Goal: Task Accomplishment & Management: Complete application form

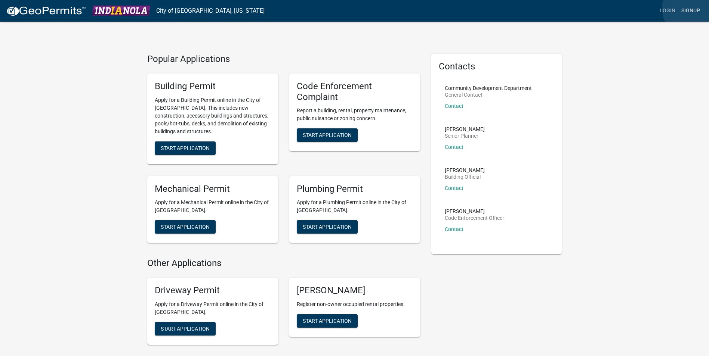
click at [692, 8] on link "Signup" at bounding box center [690, 11] width 25 height 14
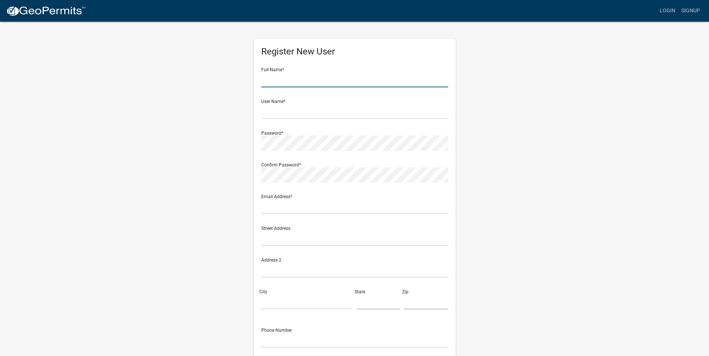
click at [297, 81] on input "text" at bounding box center [354, 79] width 187 height 15
click at [296, 83] on input "text" at bounding box center [354, 79] width 187 height 15
type input "[PERSON_NAME]"
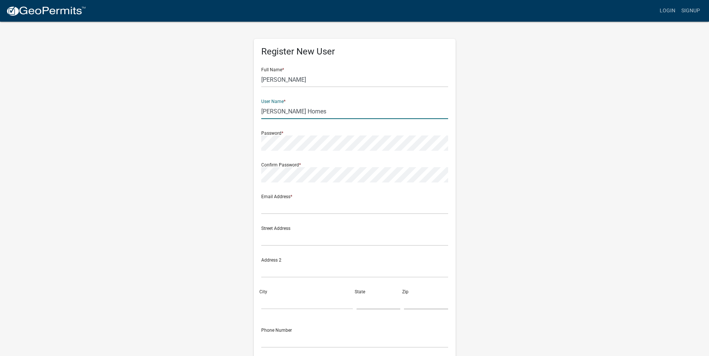
type input "[PERSON_NAME] Homes"
click at [208, 138] on div "Register New User Full Name * Jake Happe User Name * Happe Homes Password * Con…" at bounding box center [355, 221] width 426 height 400
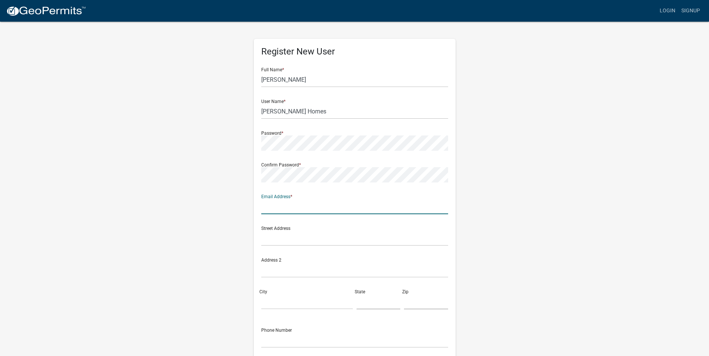
click at [278, 210] on input "text" at bounding box center [354, 206] width 187 height 15
type input "[EMAIL_ADDRESS][DOMAIN_NAME]"
type input "[STREET_ADDRESS]"
type input "ANKENY"
type input "IA"
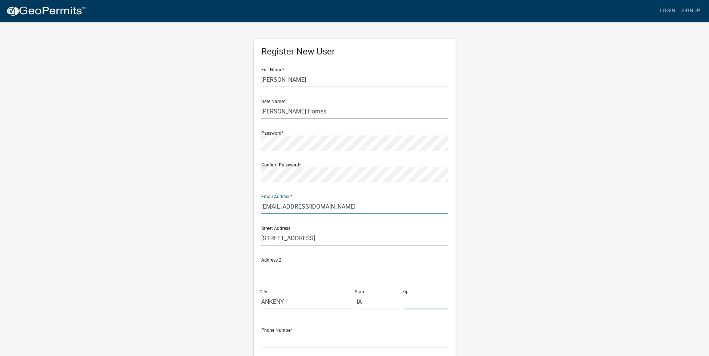
type input "50023"
type input "5159630842"
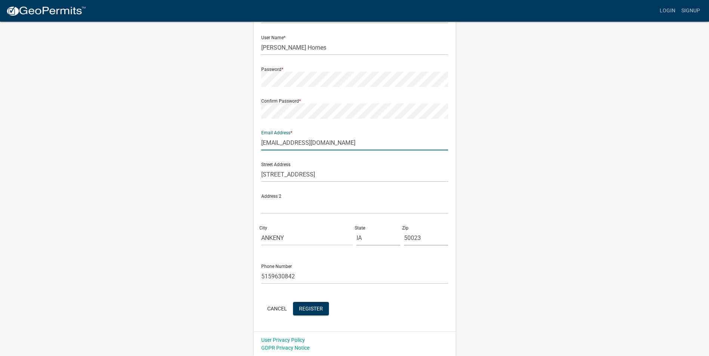
scroll to position [64, 0]
click at [305, 309] on span "Register" at bounding box center [311, 308] width 24 height 6
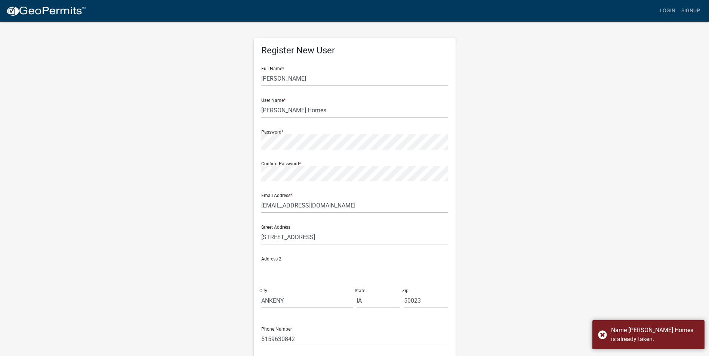
scroll to position [0, 0]
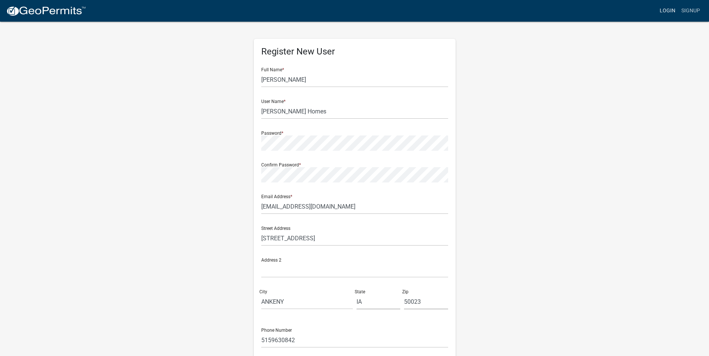
click at [666, 11] on link "Login" at bounding box center [667, 11] width 22 height 14
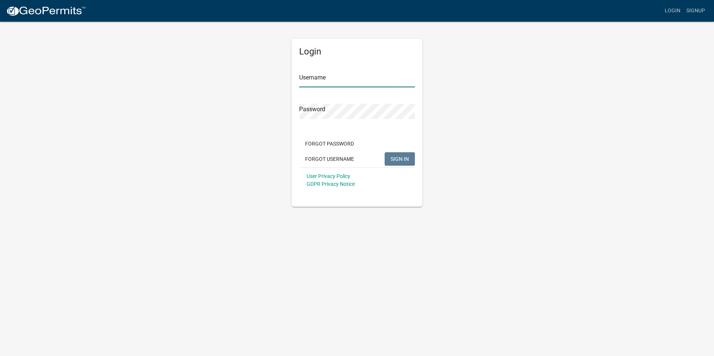
click at [380, 78] on input "Username" at bounding box center [357, 79] width 116 height 15
type input "[PERSON_NAME] Homes"
click at [385, 152] on button "SIGN IN" at bounding box center [400, 158] width 30 height 13
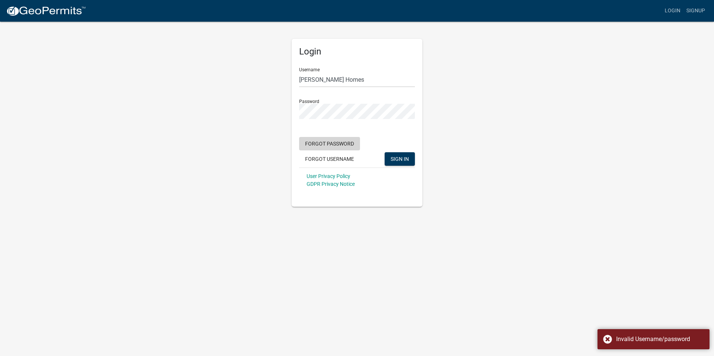
click at [344, 147] on button "Forgot Password" at bounding box center [329, 143] width 61 height 13
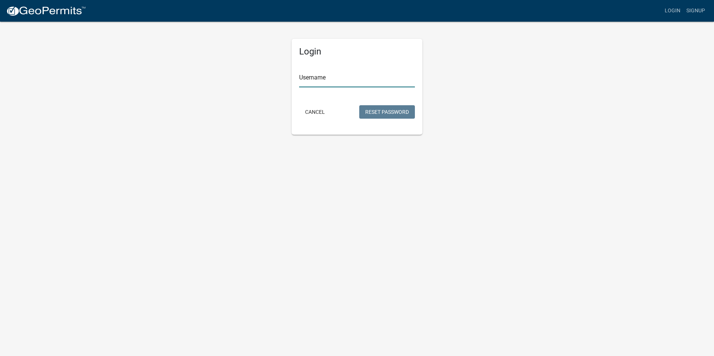
click at [316, 79] on input "Username" at bounding box center [357, 79] width 116 height 15
type input "[PERSON_NAME] Homes"
click at [396, 113] on button "Reset Password" at bounding box center [387, 111] width 56 height 13
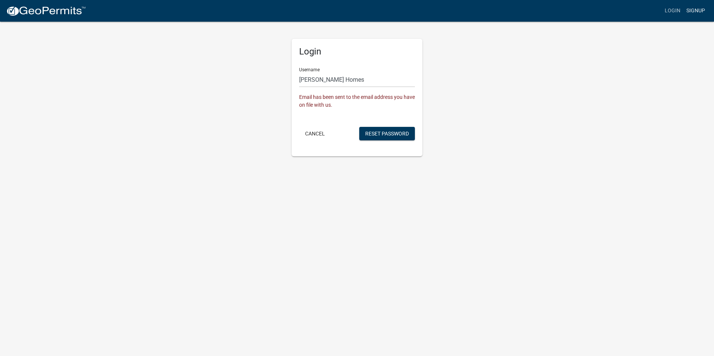
click at [691, 13] on link "Signup" at bounding box center [696, 11] width 25 height 14
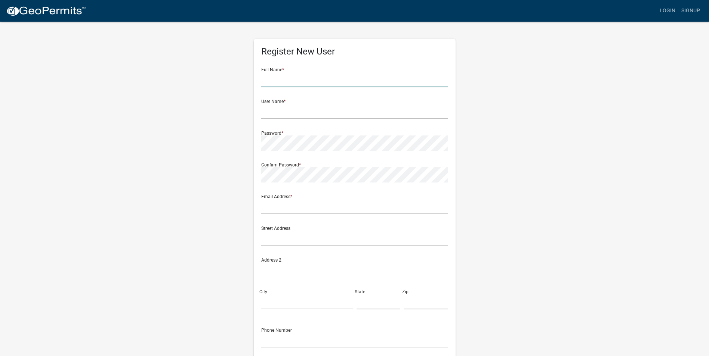
click at [290, 85] on input "text" at bounding box center [354, 79] width 187 height 15
type input "[PERSON_NAME]"
type input "[PERSON_NAME] Homes"
type input "[EMAIL_ADDRESS][DOMAIN_NAME]"
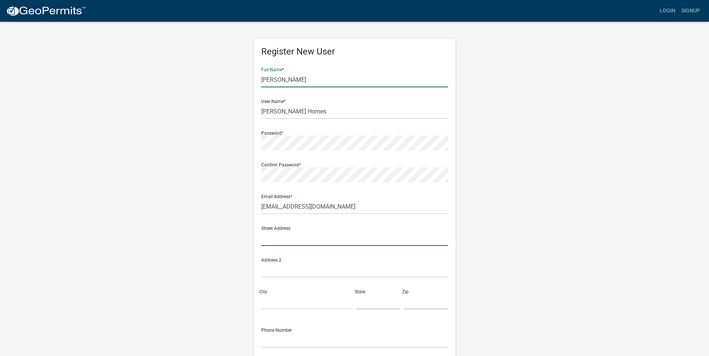
type input "[STREET_ADDRESS]"
type input "ANKENY"
type input "IA"
type input "50023"
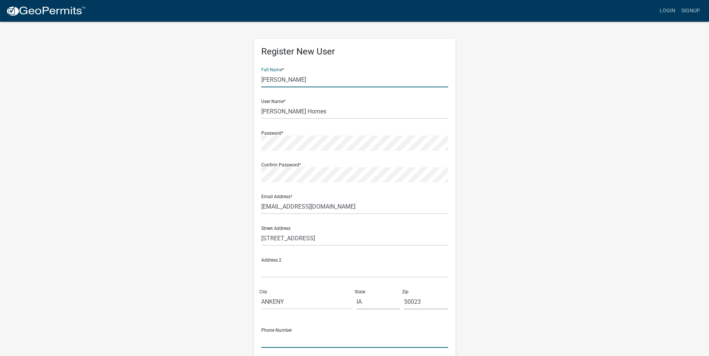
type input "5159630842"
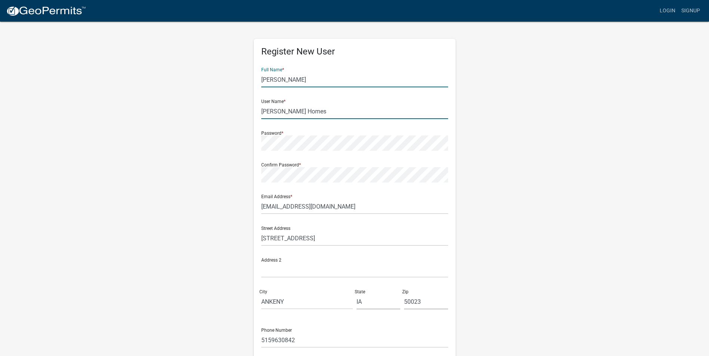
click at [308, 111] on input "[PERSON_NAME] Homes" at bounding box center [354, 111] width 187 height 15
type input "[PERSON_NAME] Companies"
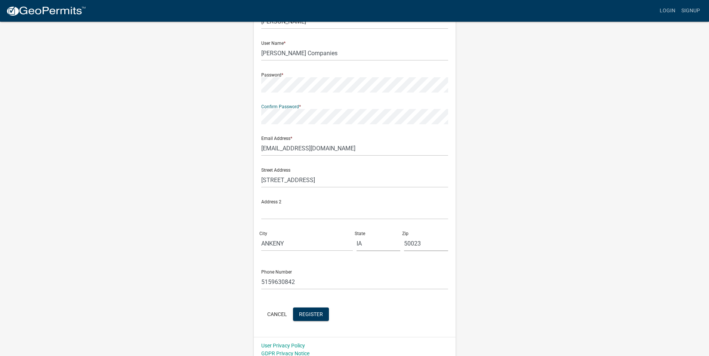
scroll to position [64, 0]
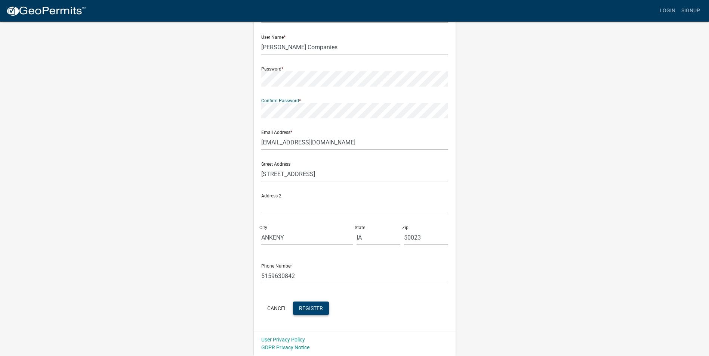
click at [308, 307] on span "Register" at bounding box center [311, 308] width 24 height 6
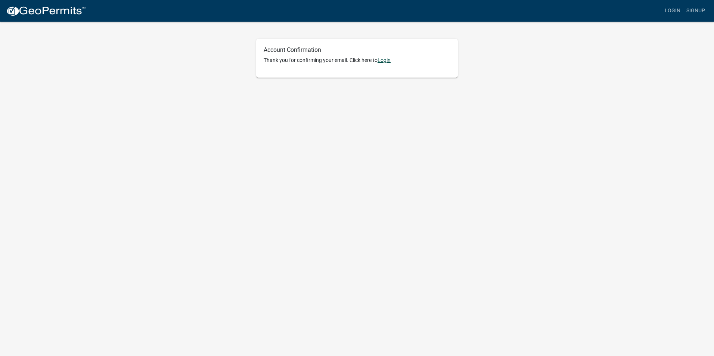
click at [389, 61] on link "Login" at bounding box center [384, 60] width 13 height 6
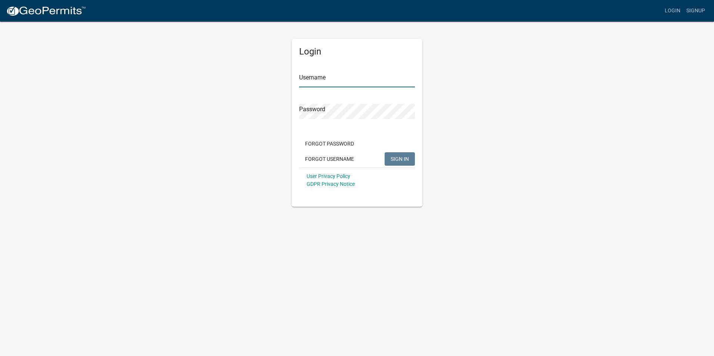
type input "[PERSON_NAME] Companies"
click at [405, 160] on span "SIGN IN" at bounding box center [400, 159] width 18 height 6
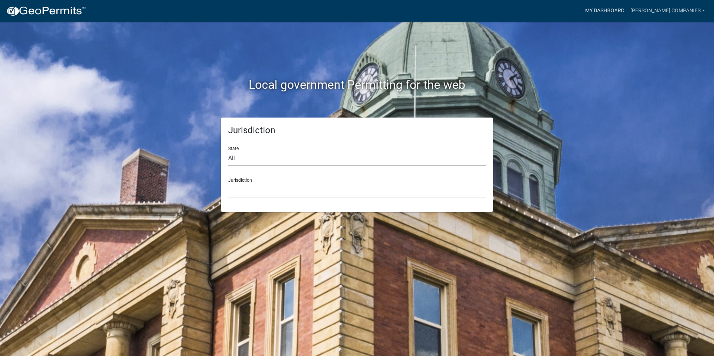
click at [623, 9] on link "My Dashboard" at bounding box center [604, 11] width 45 height 14
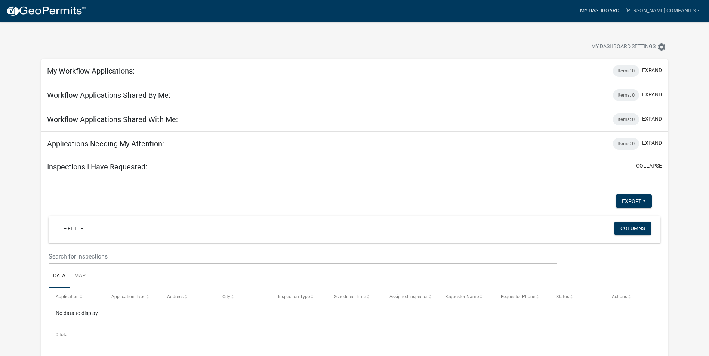
drag, startPoint x: 619, startPoint y: 10, endPoint x: 587, endPoint y: 47, distance: 48.9
click at [619, 10] on link "My Dashboard" at bounding box center [599, 11] width 45 height 14
click at [664, 46] on icon "settings" at bounding box center [661, 47] width 9 height 9
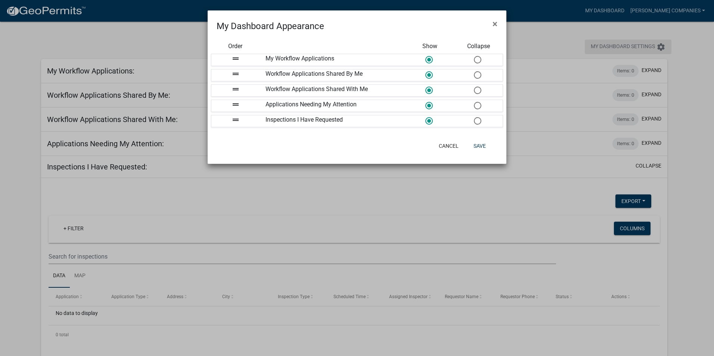
click at [664, 46] on ngb-modal-window "My Dashboard Appearance × Order Show Collapse drag_handle My Workflow Applicati…" at bounding box center [357, 178] width 714 height 356
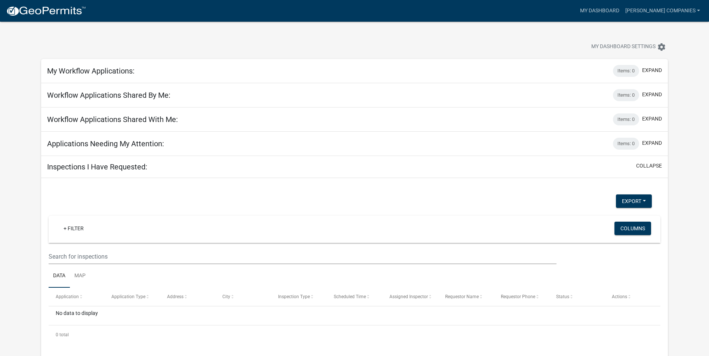
click at [57, 13] on img at bounding box center [46, 11] width 80 height 11
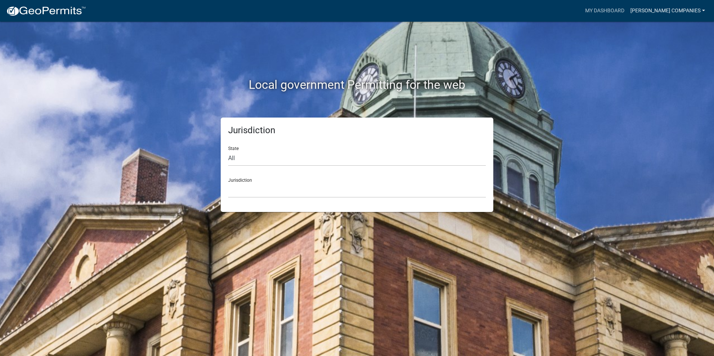
click at [669, 8] on link "[PERSON_NAME] Companies" at bounding box center [668, 11] width 81 height 14
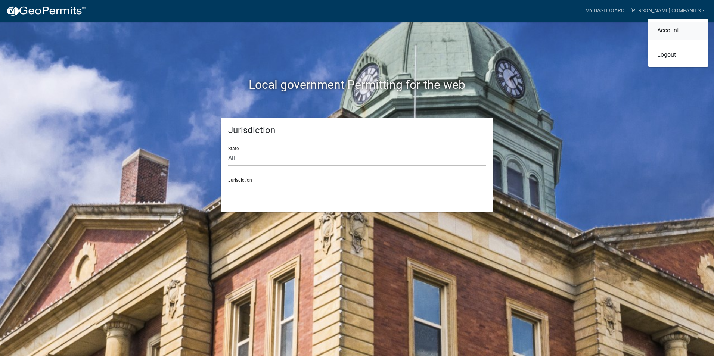
click at [673, 33] on link "Account" at bounding box center [679, 31] width 60 height 18
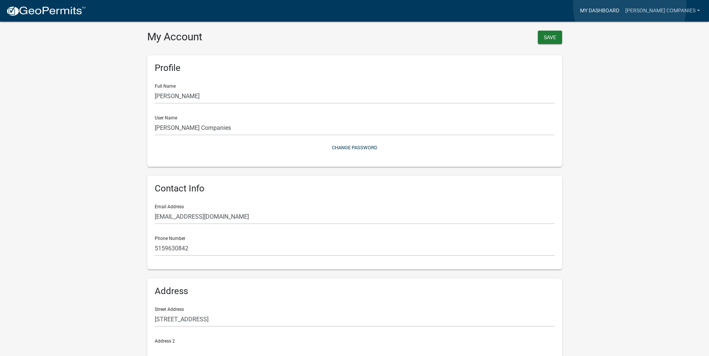
click at [622, 6] on link "My Dashboard" at bounding box center [599, 11] width 45 height 14
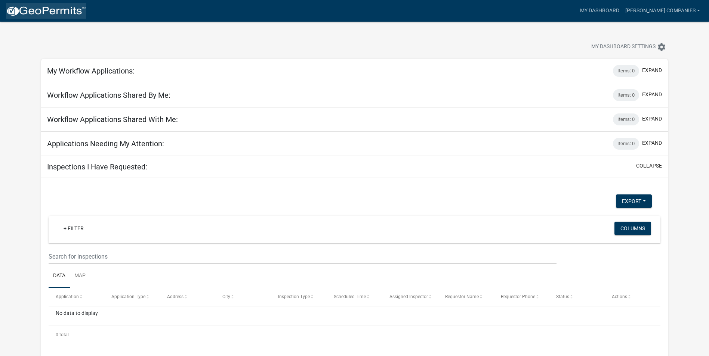
click at [21, 8] on img at bounding box center [46, 11] width 80 height 11
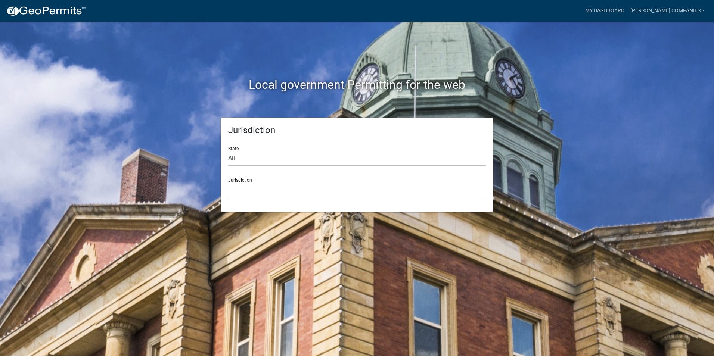
click at [245, 179] on div "Jurisdiction [GEOGRAPHIC_DATA], [US_STATE] [GEOGRAPHIC_DATA], [US_STATE][PERSON…" at bounding box center [357, 185] width 258 height 26
click at [237, 153] on select "All [US_STATE] [US_STATE] [US_STATE] [US_STATE] [US_STATE] [US_STATE] [US_STATE…" at bounding box center [357, 158] width 258 height 15
select select "[US_STATE]"
click at [228, 151] on select "All [US_STATE] [US_STATE] [US_STATE] [US_STATE] [US_STATE] [US_STATE] [US_STATE…" at bounding box center [357, 158] width 258 height 15
click at [255, 184] on select "[GEOGRAPHIC_DATA], [US_STATE] [GEOGRAPHIC_DATA], [US_STATE] [GEOGRAPHIC_DATA], …" at bounding box center [357, 190] width 258 height 15
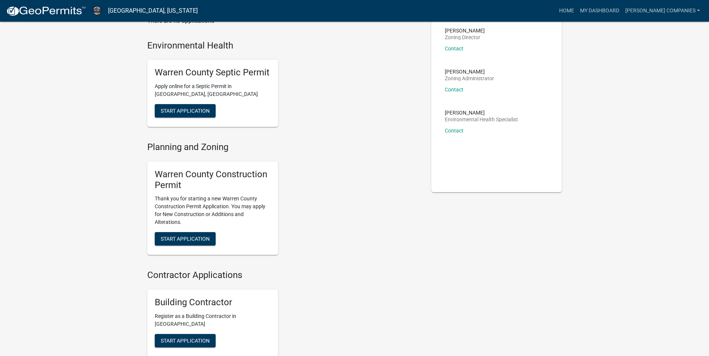
scroll to position [123, 0]
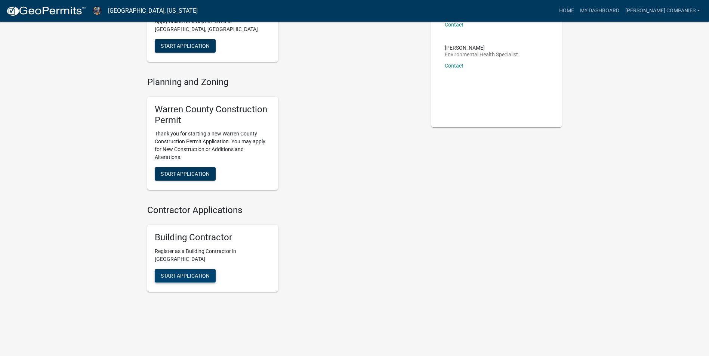
click at [184, 279] on button "Start Application" at bounding box center [185, 275] width 61 height 13
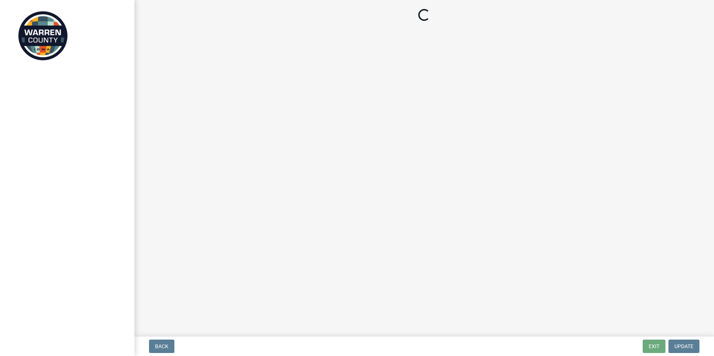
select select "IA"
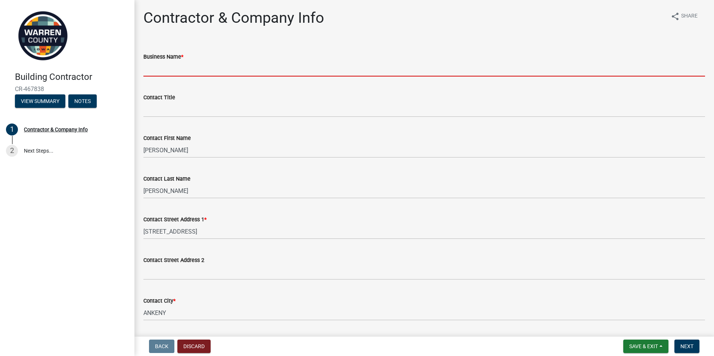
click at [223, 64] on input "Business Name *" at bounding box center [424, 68] width 562 height 15
type input "[PERSON_NAME] Homes"
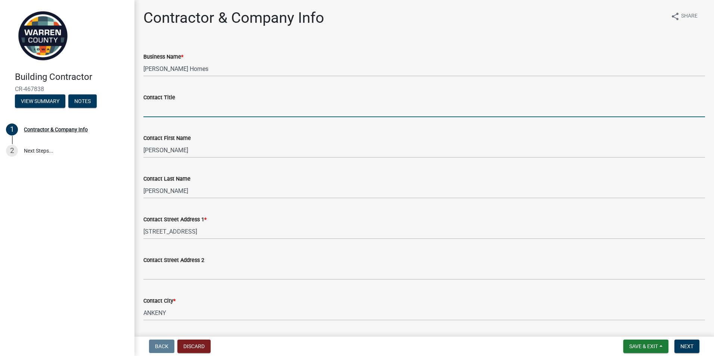
click at [208, 115] on input "Contact Title" at bounding box center [424, 109] width 562 height 15
type input "A"
type input "Office Manager"
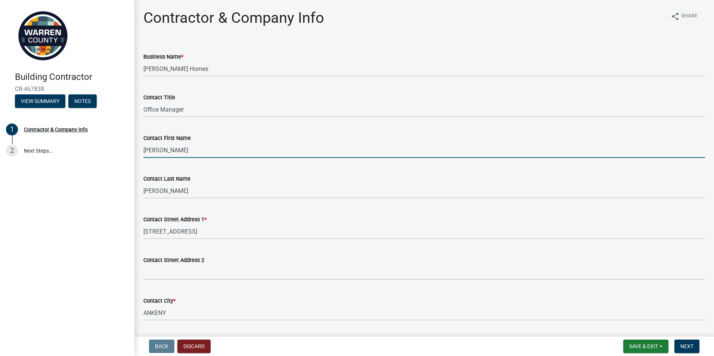
type input "[PERSON_NAME]"
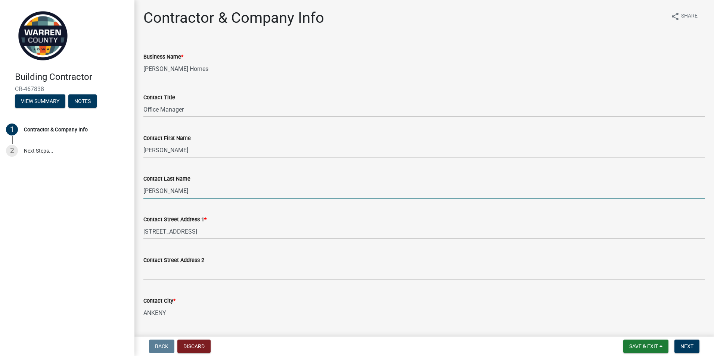
type input "[PERSON_NAME]"
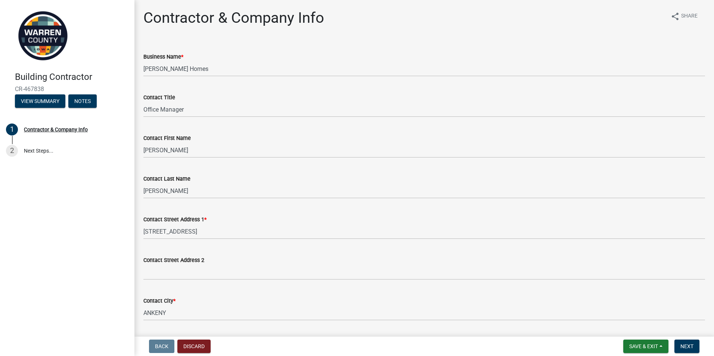
click at [383, 213] on div "Contact Street Address 1 * [STREET_ADDRESS]" at bounding box center [424, 222] width 562 height 35
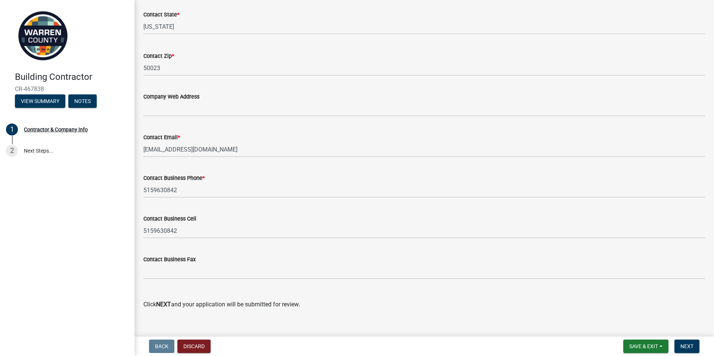
scroll to position [347, 0]
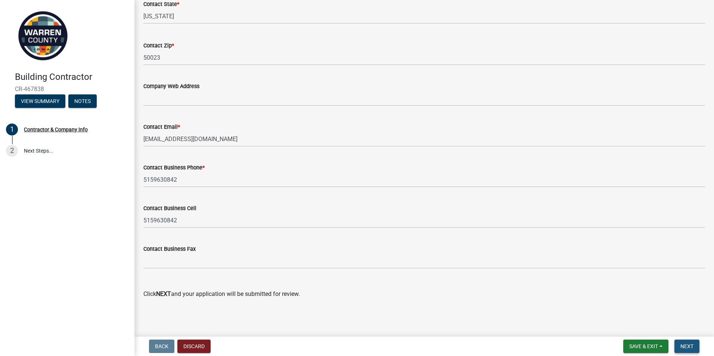
click at [682, 344] on span "Next" at bounding box center [687, 347] width 13 height 6
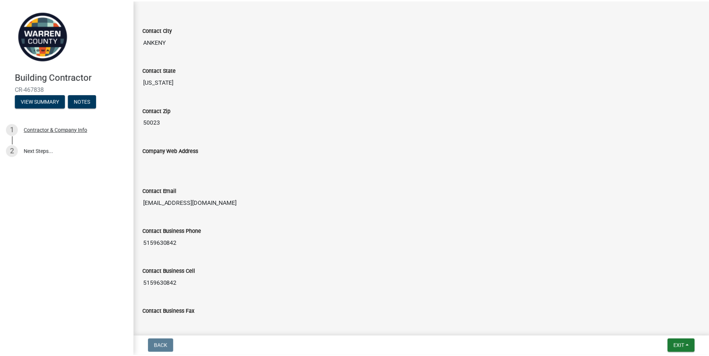
scroll to position [388, 0]
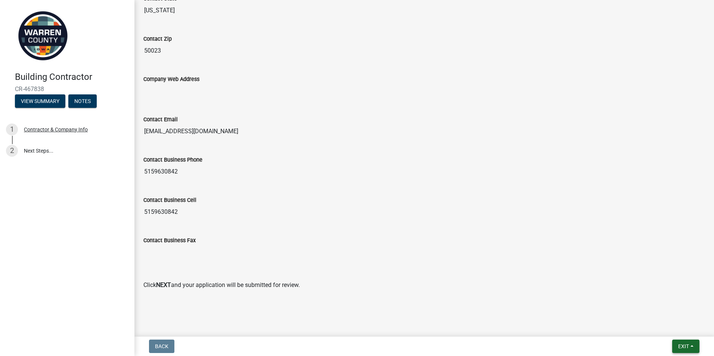
click at [687, 346] on span "Exit" at bounding box center [683, 347] width 11 height 6
click at [670, 328] on button "Save & Exit" at bounding box center [670, 327] width 60 height 18
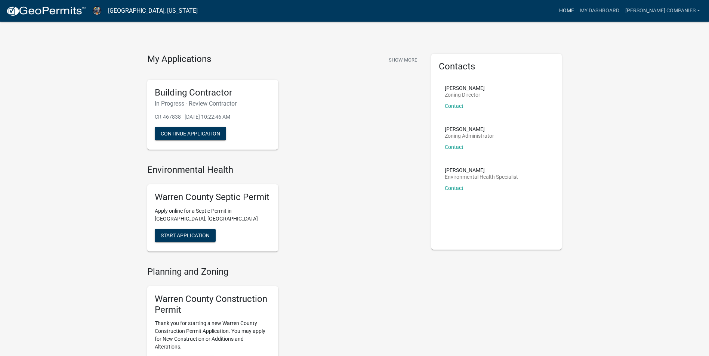
click at [577, 13] on link "Home" at bounding box center [566, 11] width 21 height 14
click at [175, 134] on button "Continue Application" at bounding box center [190, 133] width 71 height 13
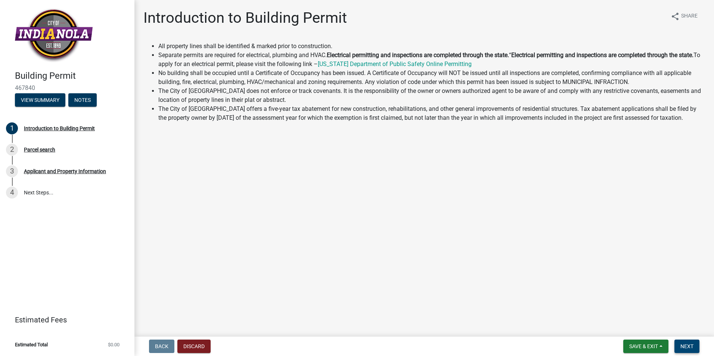
click at [686, 347] on span "Next" at bounding box center [687, 347] width 13 height 6
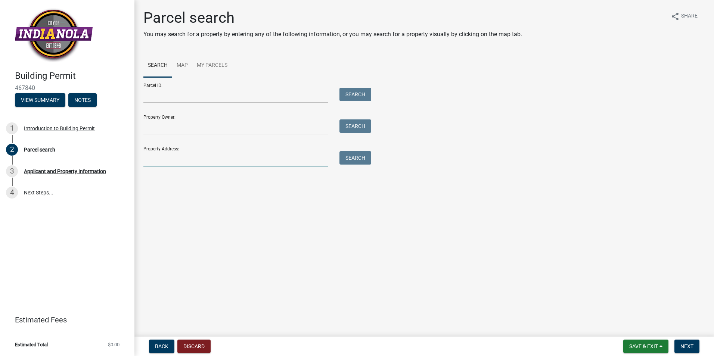
click at [174, 156] on input "Property Address:" at bounding box center [235, 158] width 185 height 15
type input "1606 N G St"
click at [362, 155] on button "Search" at bounding box center [356, 157] width 32 height 13
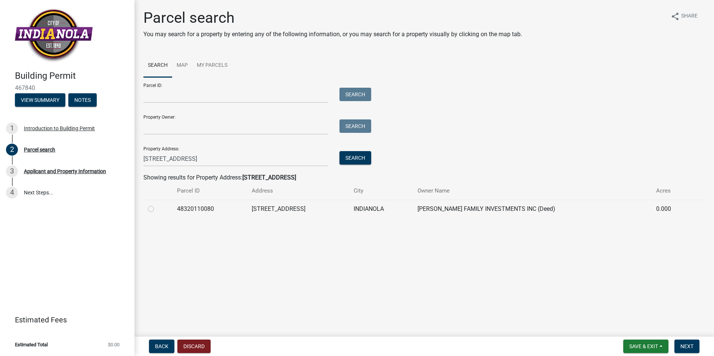
click at [157, 205] on label at bounding box center [157, 205] width 0 height 0
click at [157, 209] on input "radio" at bounding box center [159, 207] width 5 height 5
radio input "true"
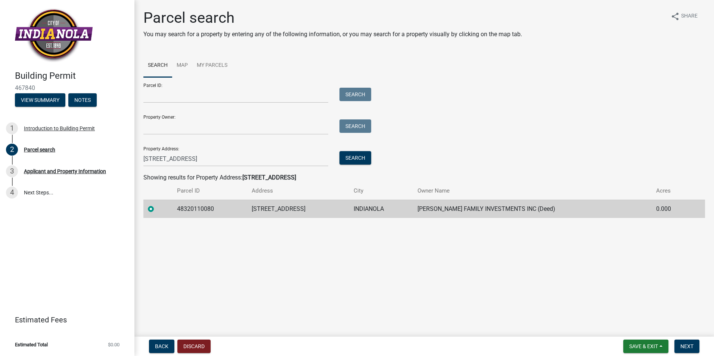
click at [686, 338] on nav "Back Discard Save & Exit Save Save & Exit Next" at bounding box center [425, 346] width 580 height 19
click at [687, 347] on span "Next" at bounding box center [687, 347] width 13 height 6
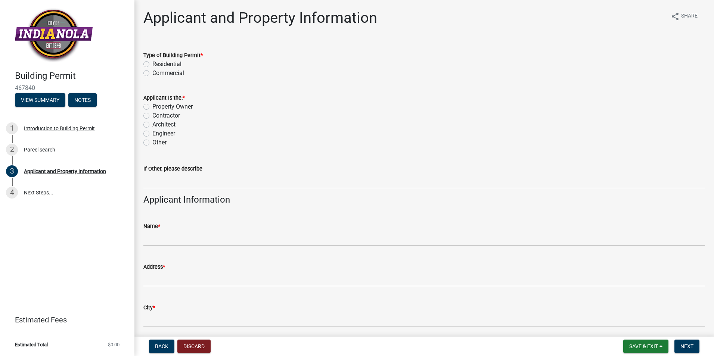
click at [152, 64] on label "Residential" at bounding box center [166, 64] width 29 height 9
click at [152, 64] on input "Residential" at bounding box center [154, 62] width 5 height 5
radio input "true"
click at [152, 107] on label "Property Owner" at bounding box center [172, 106] width 40 height 9
click at [152, 107] on input "Property Owner" at bounding box center [154, 104] width 5 height 5
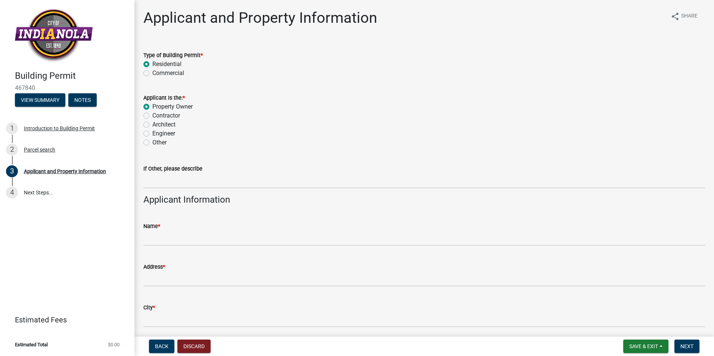
radio input "true"
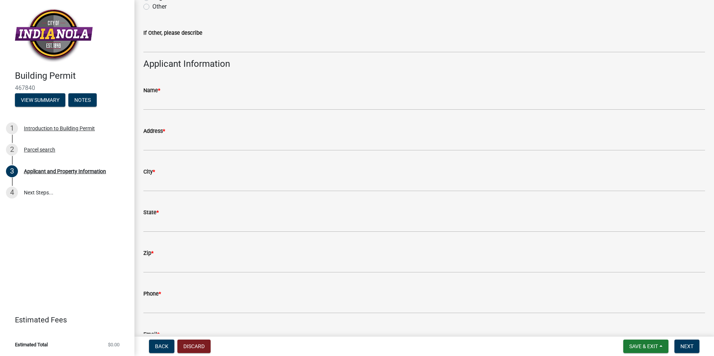
scroll to position [149, 0]
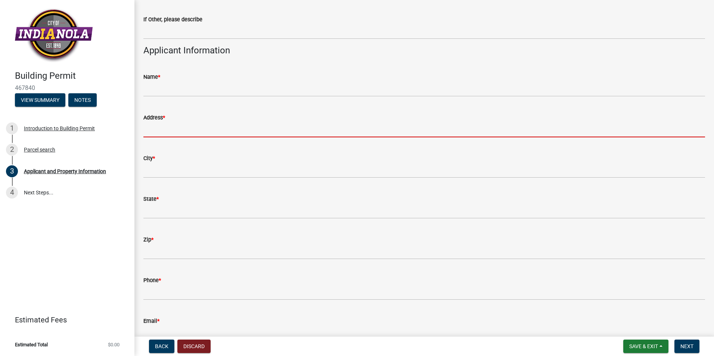
click at [172, 125] on input "Address *" at bounding box center [424, 129] width 562 height 15
type input "[EMAIL_ADDRESS][DOMAIN_NAME]"
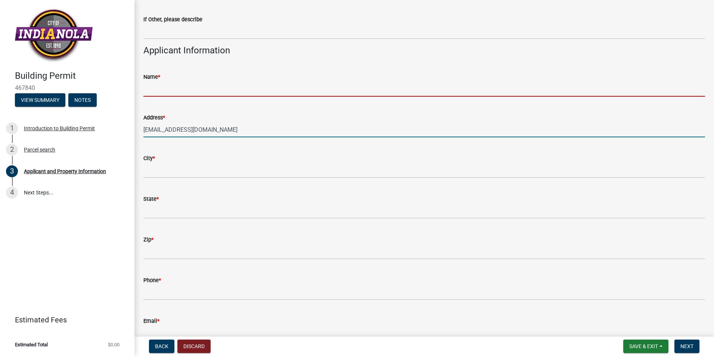
type input "[PERSON_NAME]"
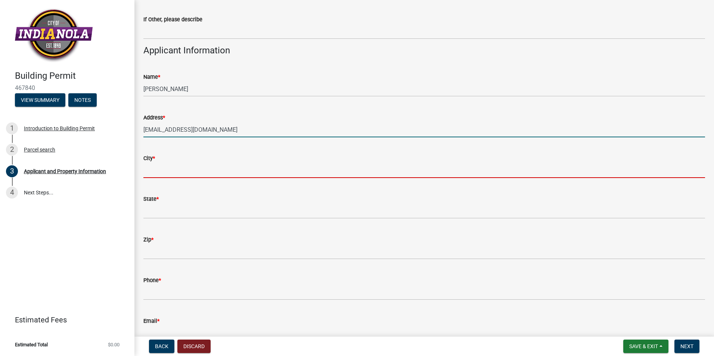
type input "ANKENY"
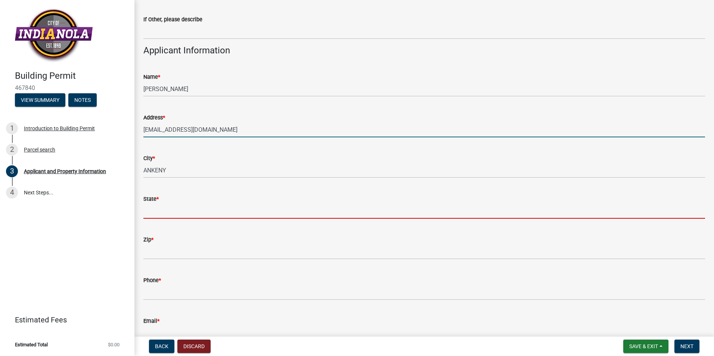
type input "IA"
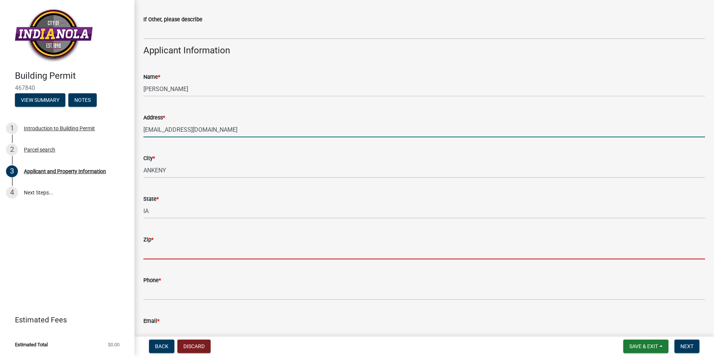
type input "50023"
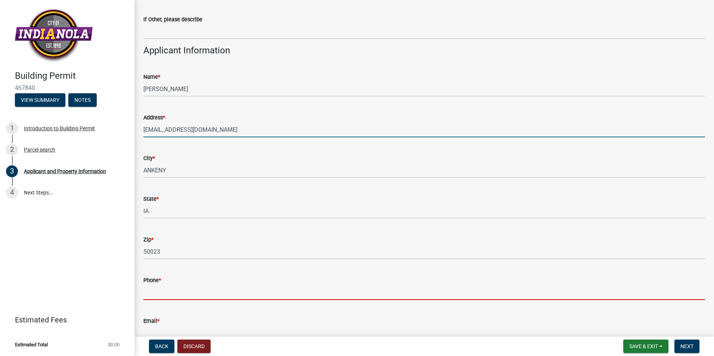
type input "5159630842"
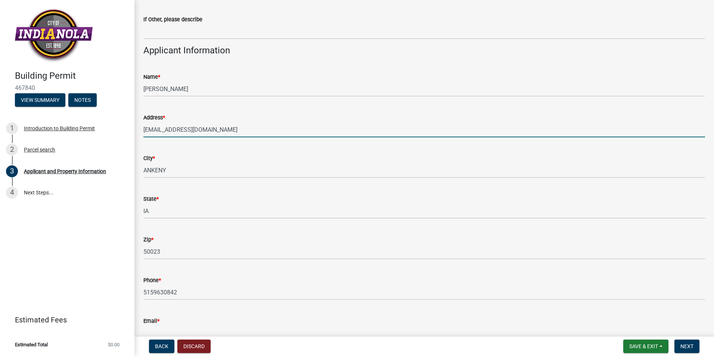
type input "[EMAIL_ADDRESS][DOMAIN_NAME]"
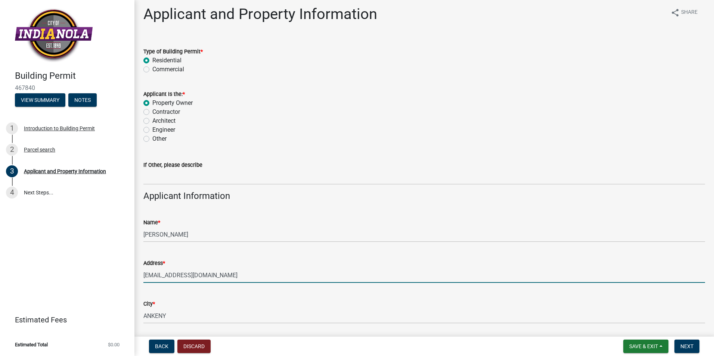
scroll to position [0, 0]
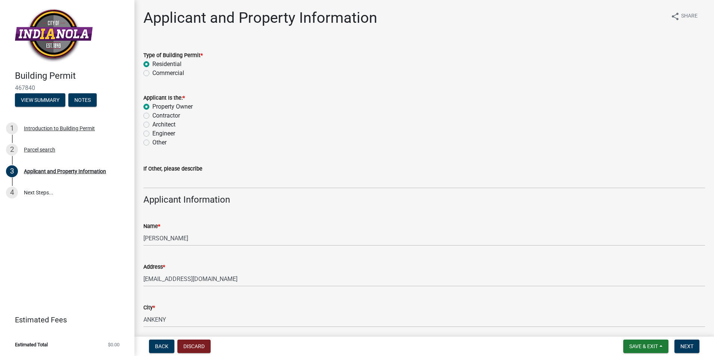
click at [152, 116] on label "Contractor" at bounding box center [166, 115] width 28 height 9
click at [152, 116] on input "Contractor" at bounding box center [154, 113] width 5 height 5
radio input "true"
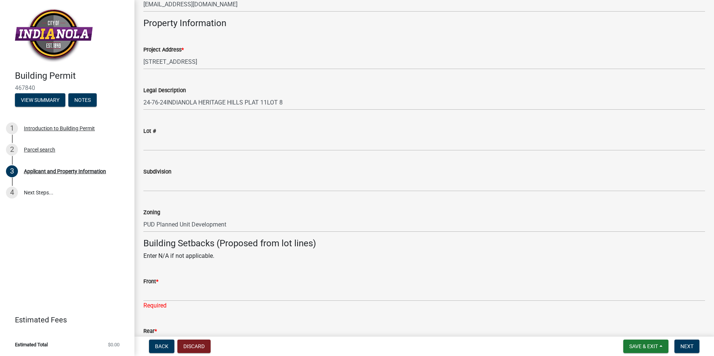
scroll to position [448, 0]
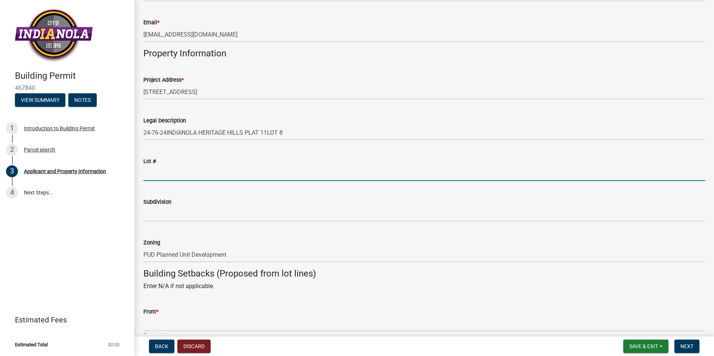
click at [178, 173] on input "Lot #" at bounding box center [424, 173] width 562 height 15
click at [191, 168] on input "Lot #" at bounding box center [424, 173] width 562 height 15
type input "8"
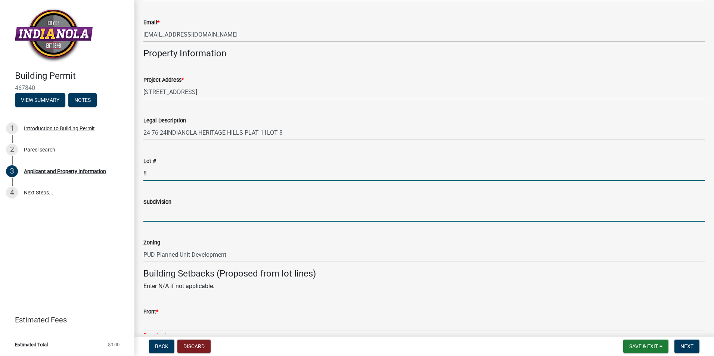
click at [163, 214] on input "Subdivision" at bounding box center [424, 214] width 562 height 15
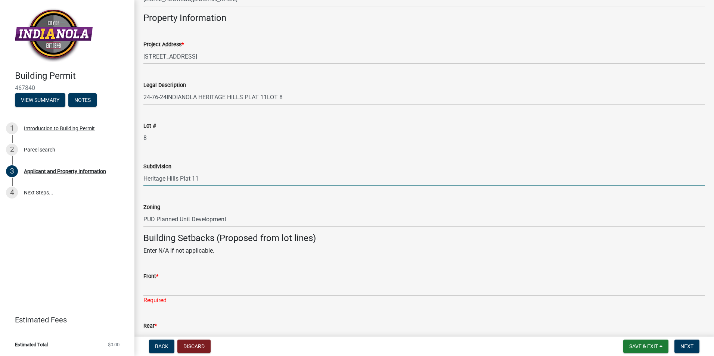
scroll to position [411, 0]
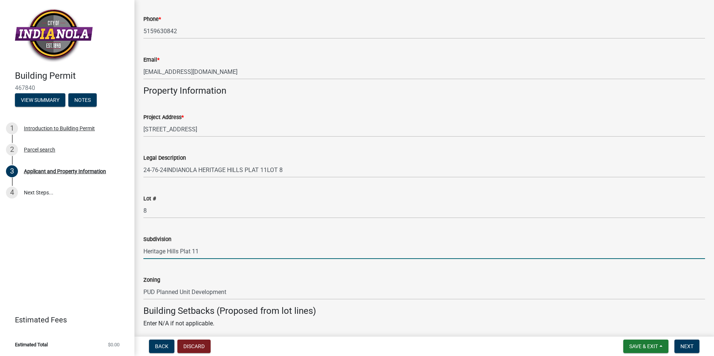
type input "Heritage Hills Plat 11"
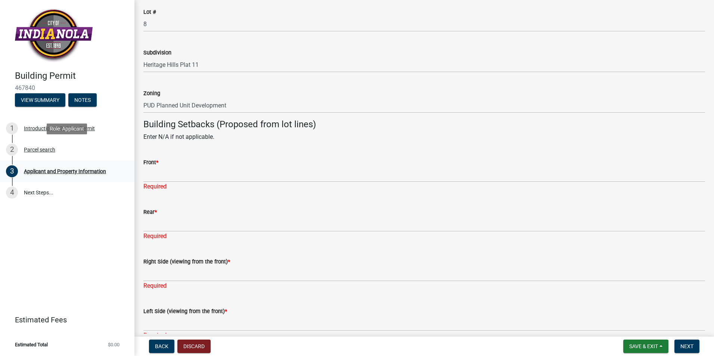
scroll to position [635, 0]
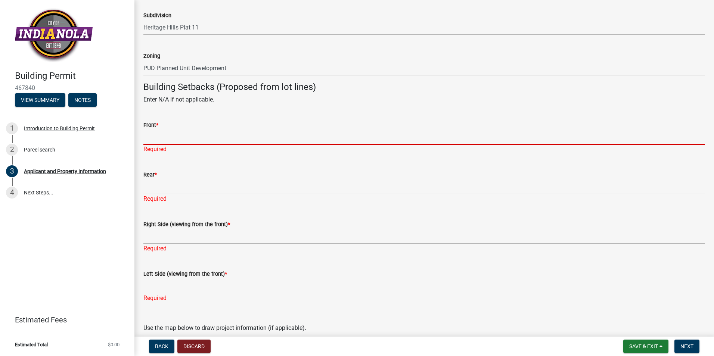
click at [152, 137] on input "Front *" at bounding box center [424, 137] width 562 height 15
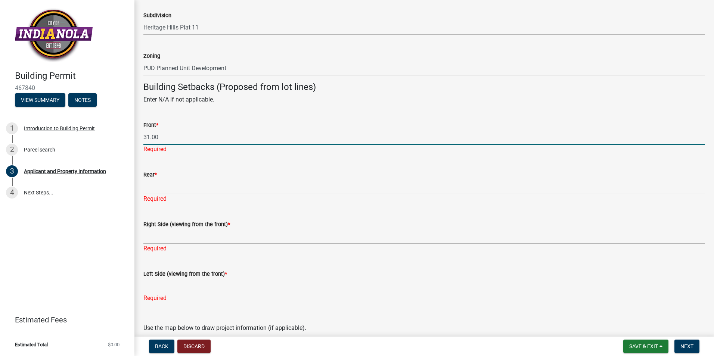
type input "31.00"
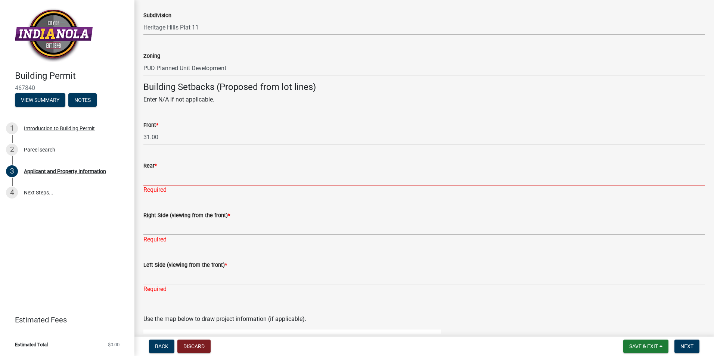
click at [154, 188] on div "Rear * Required" at bounding box center [424, 173] width 562 height 44
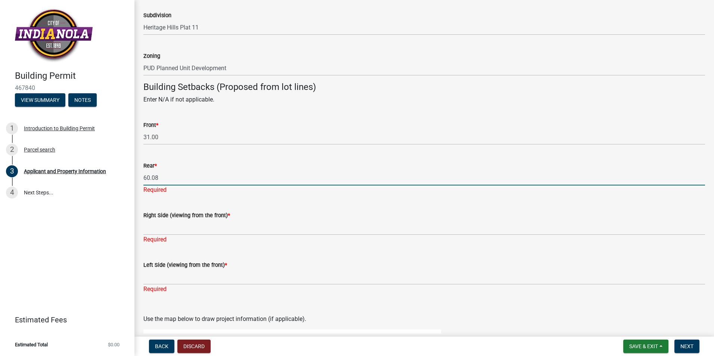
type input "60.08"
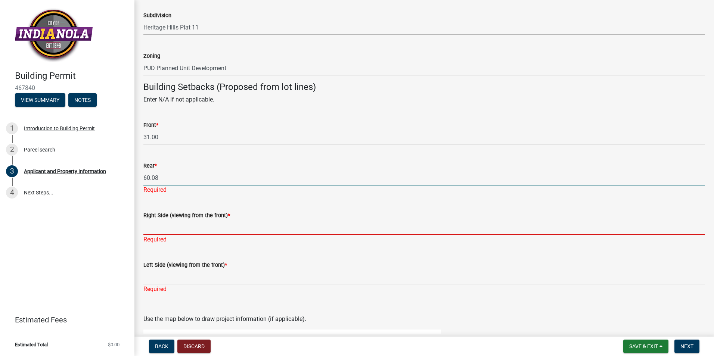
click at [152, 231] on div "Right Side (viewing from the front) * Required" at bounding box center [424, 223] width 562 height 44
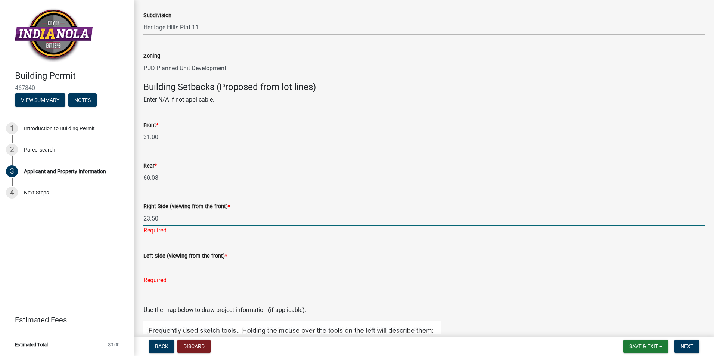
type input "23.50"
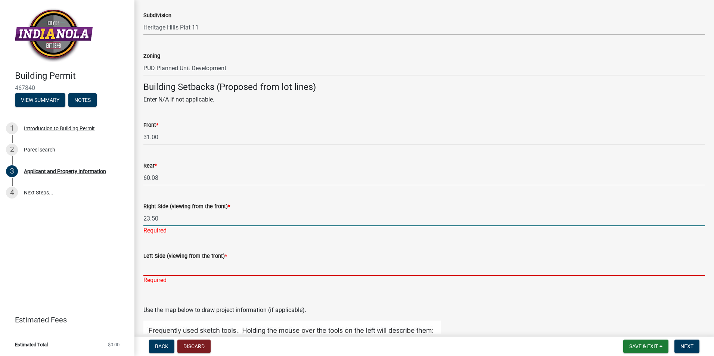
click at [180, 266] on input "Left Side (viewing from the front) *" at bounding box center [424, 268] width 562 height 15
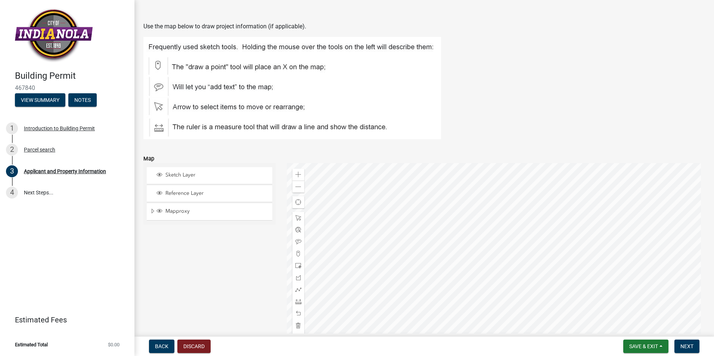
scroll to position [962, 0]
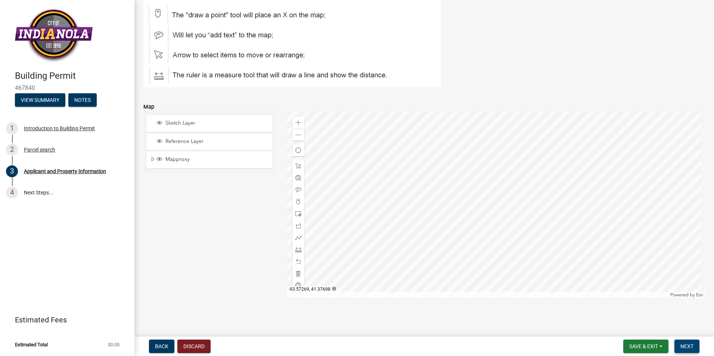
type input "23.50"
click at [695, 347] on button "Next" at bounding box center [687, 346] width 25 height 13
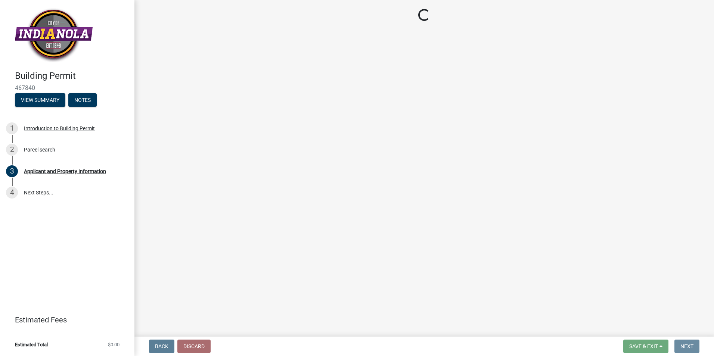
scroll to position [0, 0]
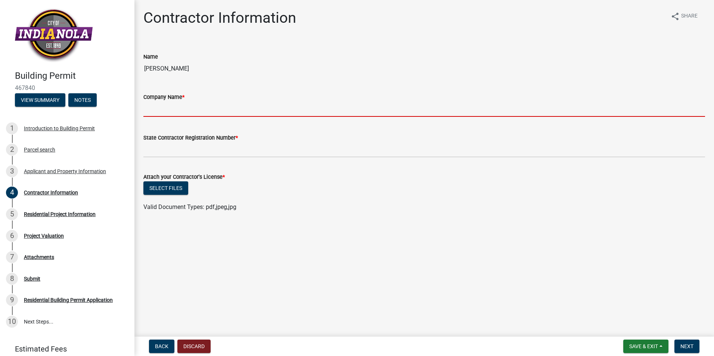
click at [169, 115] on input "Company Name *" at bounding box center [424, 109] width 562 height 15
type input "[PERSON_NAME] Homes"
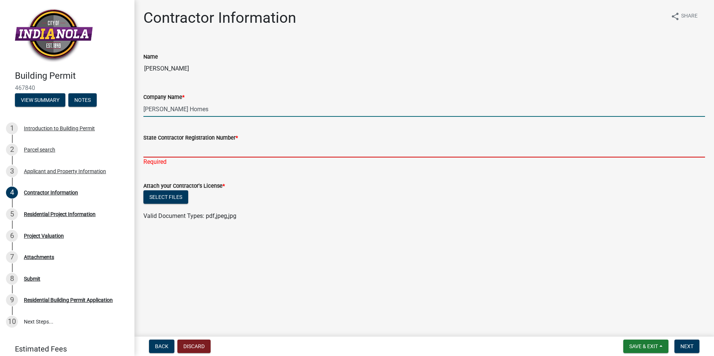
click at [155, 153] on input "State Contractor Registration Number *" at bounding box center [424, 149] width 562 height 15
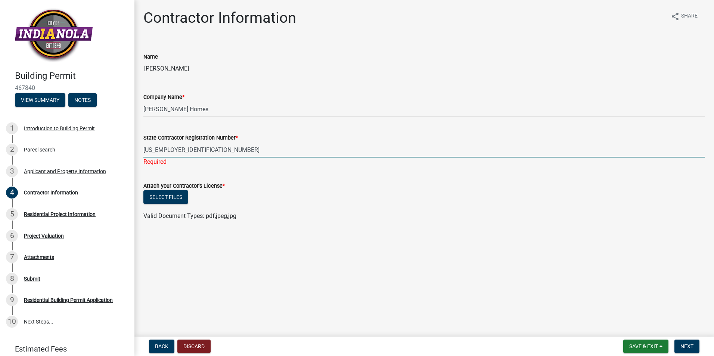
click at [326, 208] on wm-upload "Select files Valid Document Types: pdf,jpeg,jpg" at bounding box center [424, 206] width 562 height 30
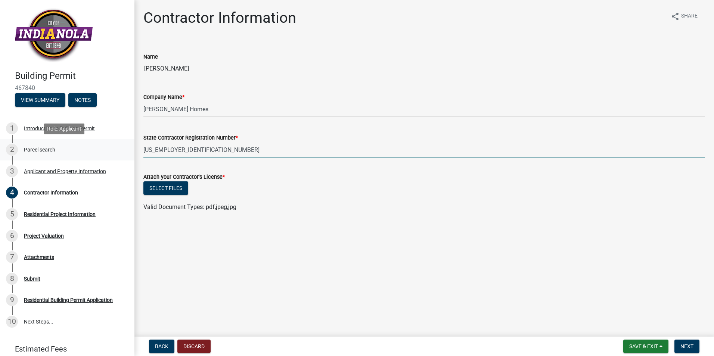
drag, startPoint x: 188, startPoint y: 151, endPoint x: 100, endPoint y: 146, distance: 87.6
click at [100, 146] on div "Building Permit 467840 View Summary Notes 1 Introduction to Building Permit 2 P…" at bounding box center [357, 178] width 714 height 356
type input "C115636"
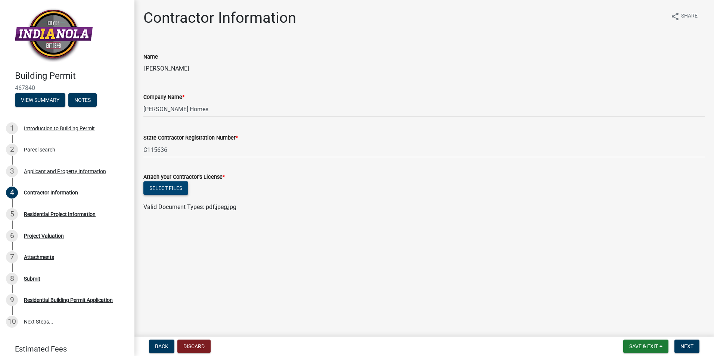
click at [170, 188] on button "Select files" at bounding box center [165, 188] width 45 height 13
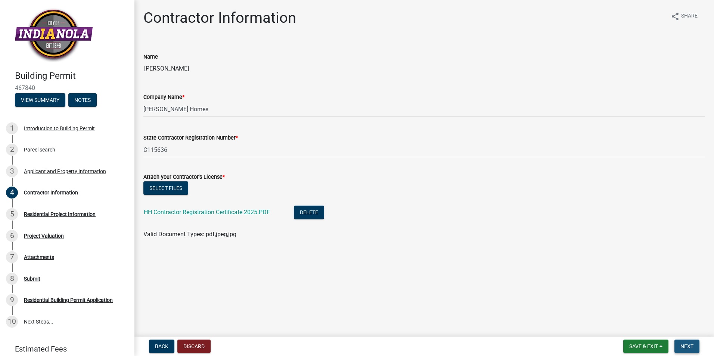
click at [690, 347] on span "Next" at bounding box center [687, 347] width 13 height 6
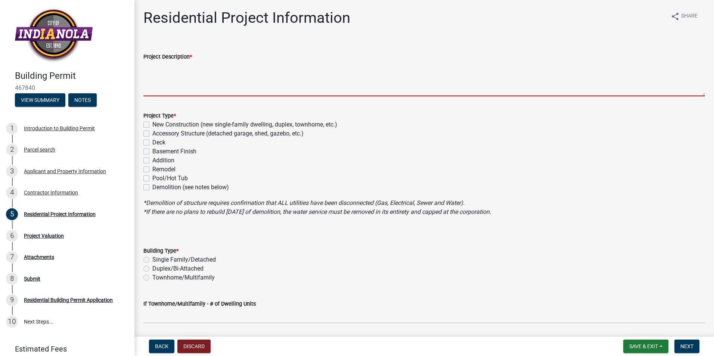
click at [210, 84] on textarea "Project Description *" at bounding box center [424, 78] width 562 height 35
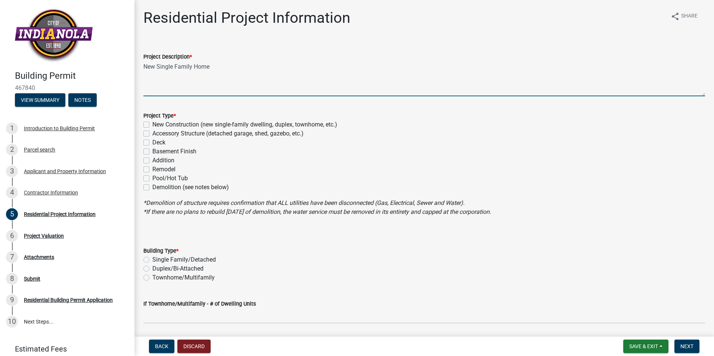
type textarea "New Single Family Home"
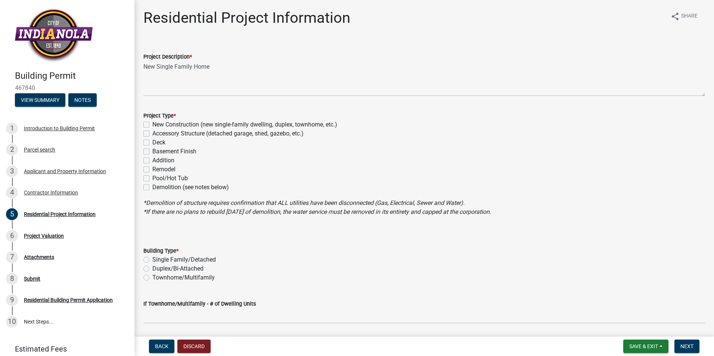
click at [152, 124] on label "New Construction (new single-family dwelling, duplex, townhome, etc.)" at bounding box center [244, 124] width 185 height 9
click at [152, 124] on input "New Construction (new single-family dwelling, duplex, townhome, etc.)" at bounding box center [154, 122] width 5 height 5
checkbox input "true"
checkbox input "false"
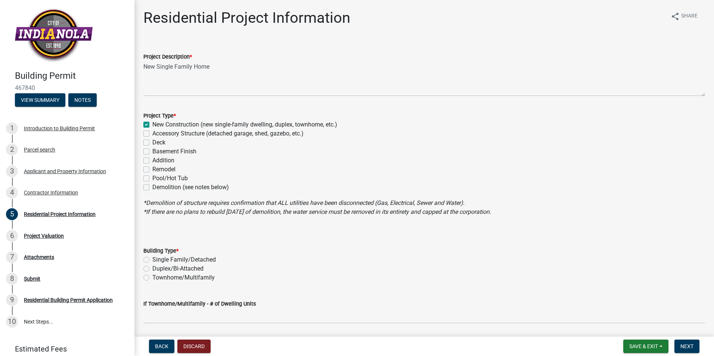
checkbox input "false"
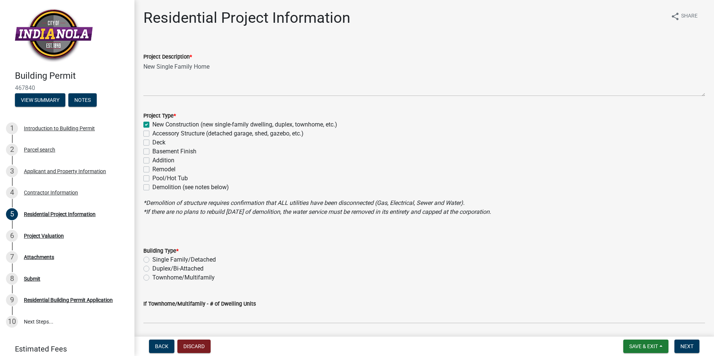
drag, startPoint x: 145, startPoint y: 259, endPoint x: 186, endPoint y: 270, distance: 42.5
click at [152, 259] on label "Single Family/Detached" at bounding box center [184, 260] width 64 height 9
click at [152, 259] on input "Single Family/Detached" at bounding box center [154, 258] width 5 height 5
radio input "true"
click at [152, 134] on label "Accessory Structure (detached garage, shed, gazebo, etc.)" at bounding box center [227, 133] width 151 height 9
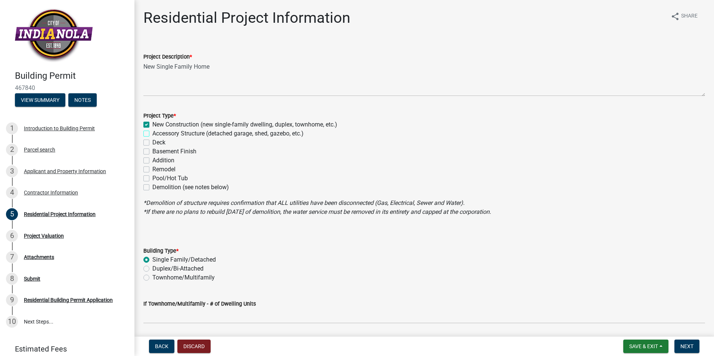
click at [152, 134] on input "Accessory Structure (detached garage, shed, gazebo, etc.)" at bounding box center [154, 131] width 5 height 5
checkbox input "true"
checkbox input "false"
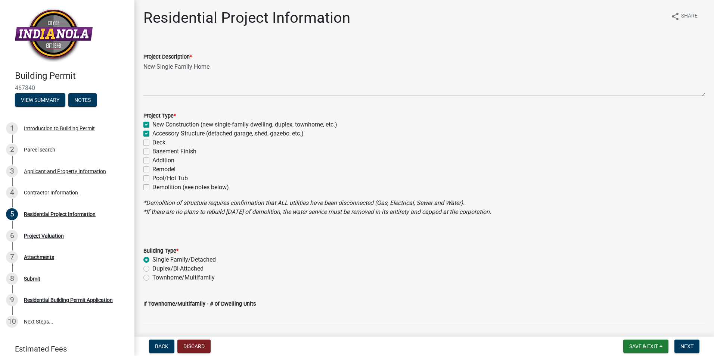
checkbox input "false"
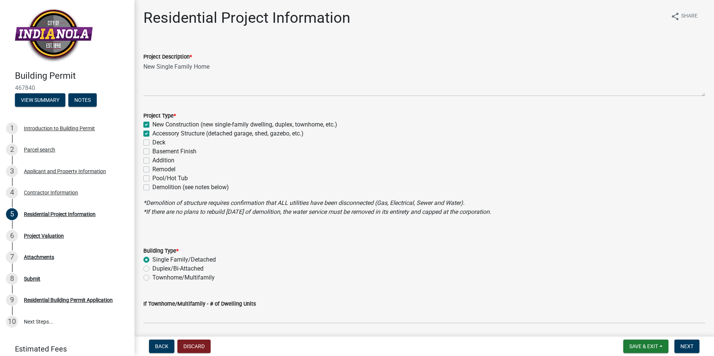
click at [152, 142] on label "Deck" at bounding box center [158, 142] width 13 height 9
click at [152, 142] on input "Deck" at bounding box center [154, 140] width 5 height 5
checkbox input "true"
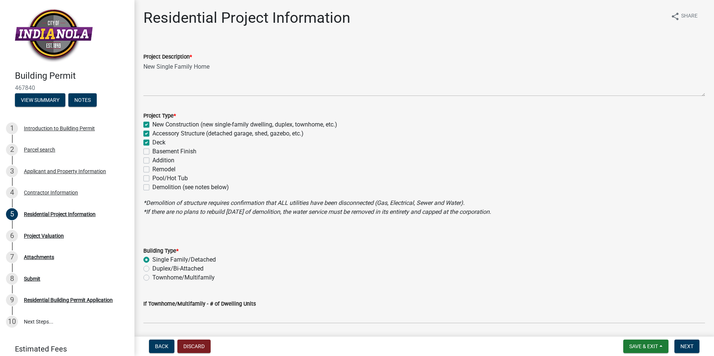
checkbox input "true"
checkbox input "false"
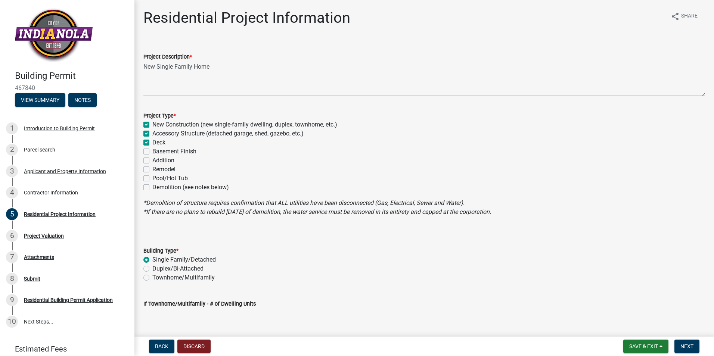
checkbox input "false"
click at [152, 150] on label "Basement Finish" at bounding box center [174, 151] width 44 height 9
click at [152, 150] on input "Basement Finish" at bounding box center [154, 149] width 5 height 5
checkbox input "true"
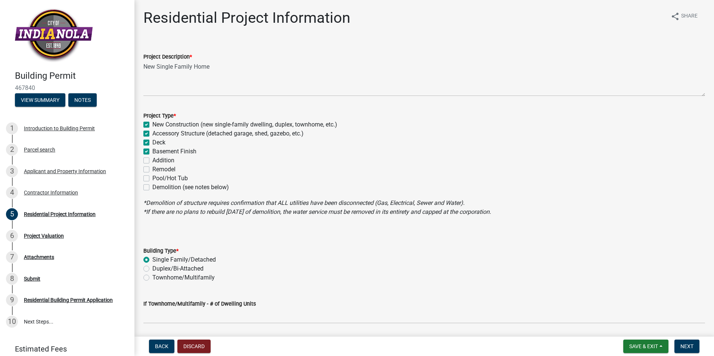
checkbox input "true"
checkbox input "false"
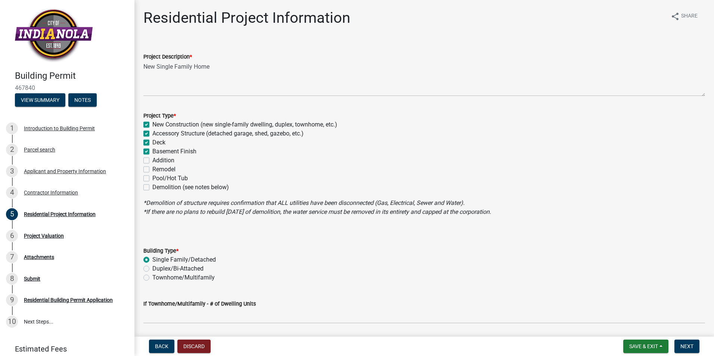
checkbox input "false"
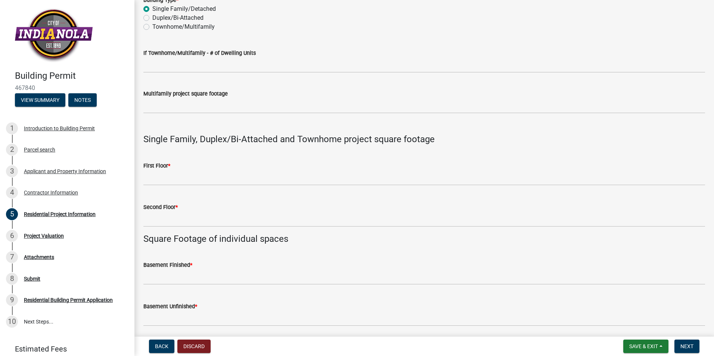
scroll to position [262, 0]
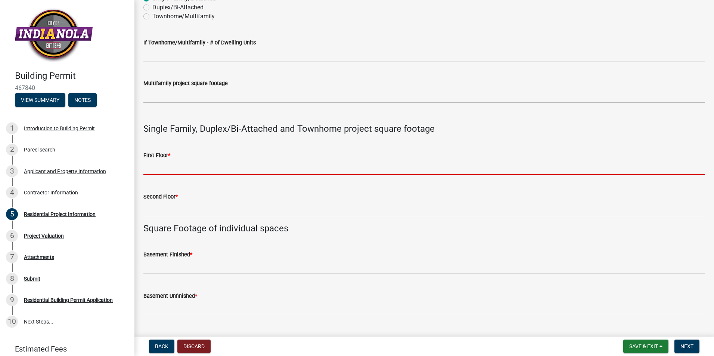
click at [160, 167] on input "text" at bounding box center [424, 167] width 562 height 15
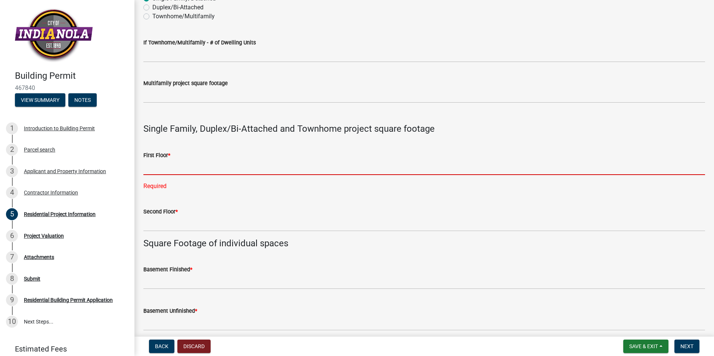
click at [146, 169] on input "text" at bounding box center [424, 167] width 562 height 15
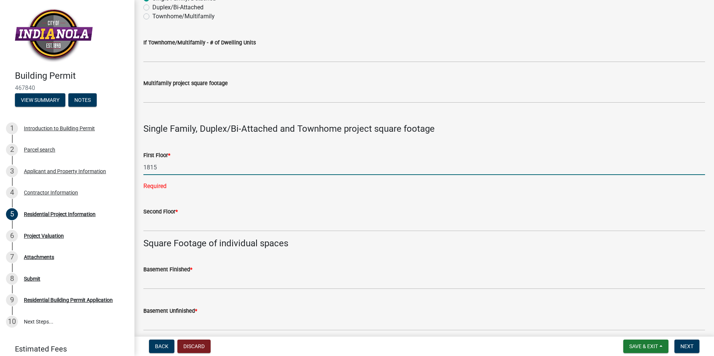
type input "1815"
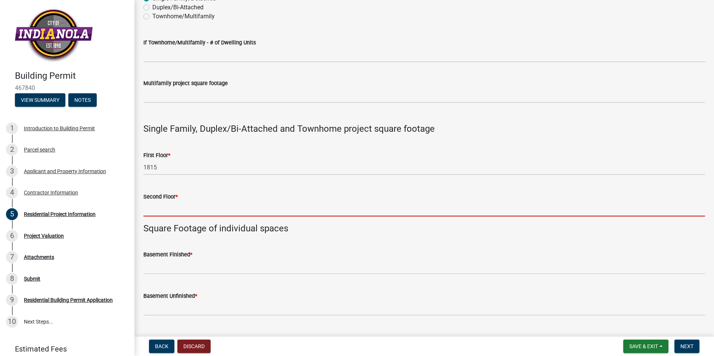
click at [167, 225] on wm-data-entity-input-list "Project Description * New Single Family Home Project Type * New Construction (n…" at bounding box center [424, 188] width 562 height 817
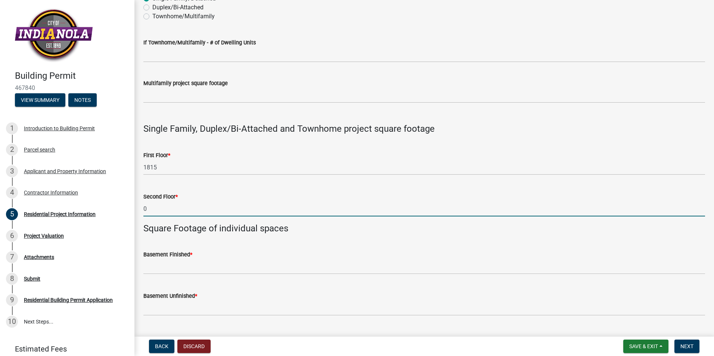
type input "0"
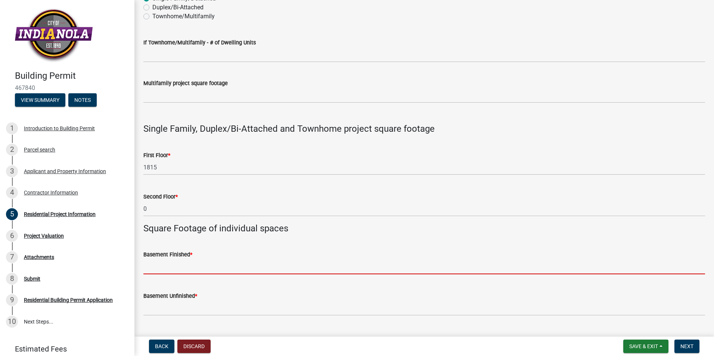
click at [170, 269] on input "text" at bounding box center [424, 266] width 562 height 15
